Goal: Go to known website

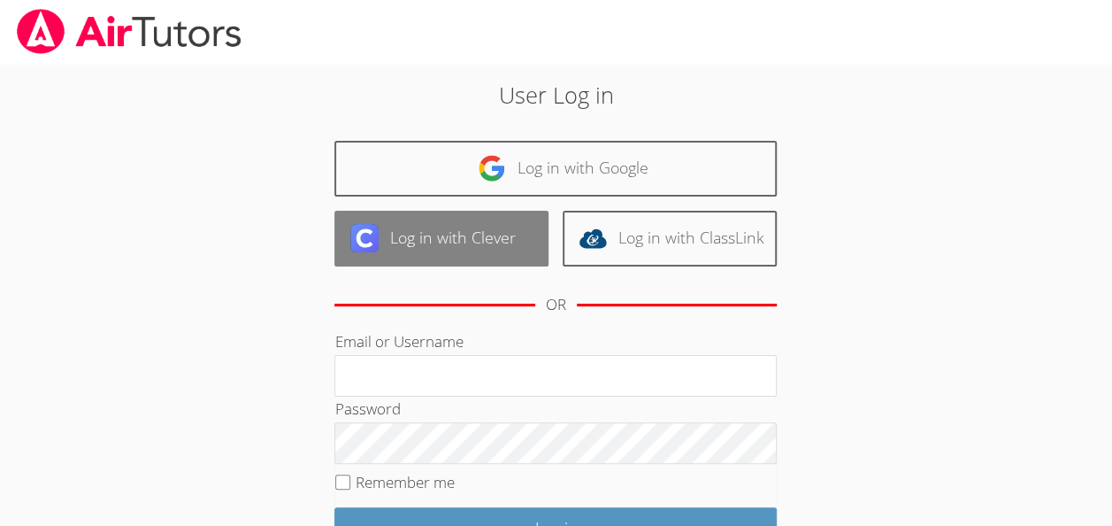
click at [497, 242] on link "Log in with Clever" at bounding box center [442, 239] width 214 height 56
click at [437, 242] on link "Log in with Clever" at bounding box center [442, 239] width 214 height 56
click at [438, 242] on link "Log in with Clever" at bounding box center [442, 239] width 214 height 56
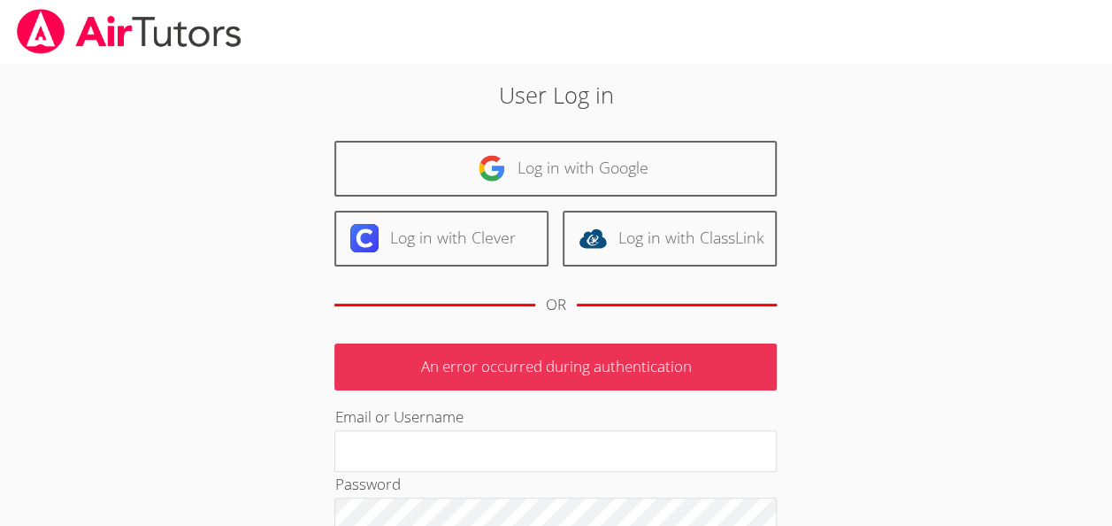
click at [438, 242] on link "Log in with Clever" at bounding box center [442, 239] width 214 height 56
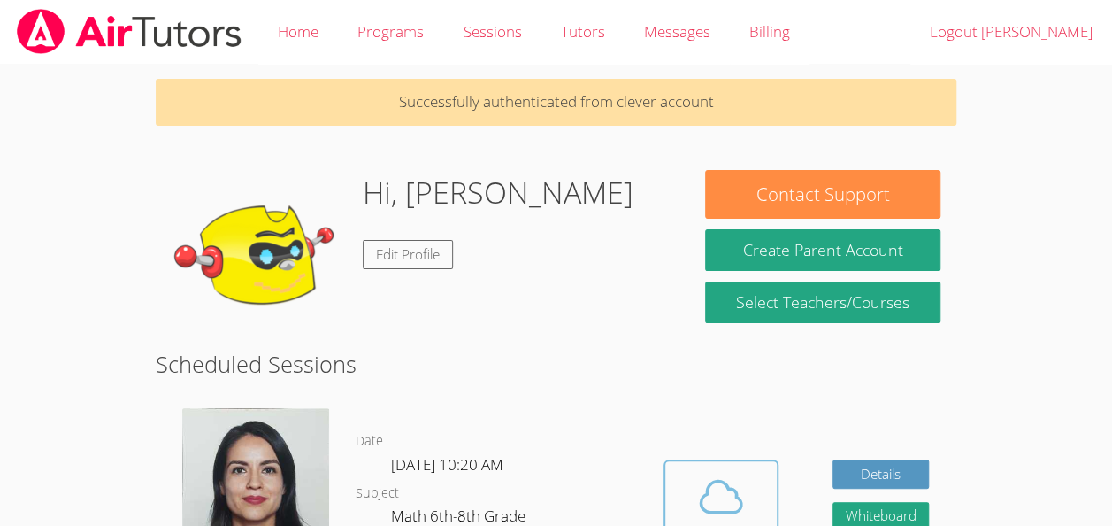
click at [687, 472] on span at bounding box center [721, 497] width 90 height 50
